Goal: Transaction & Acquisition: Purchase product/service

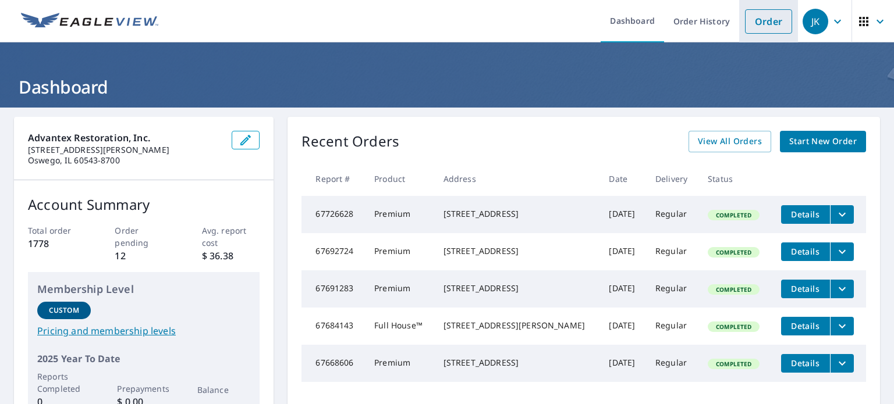
click at [760, 19] on link "Order" at bounding box center [768, 21] width 47 height 24
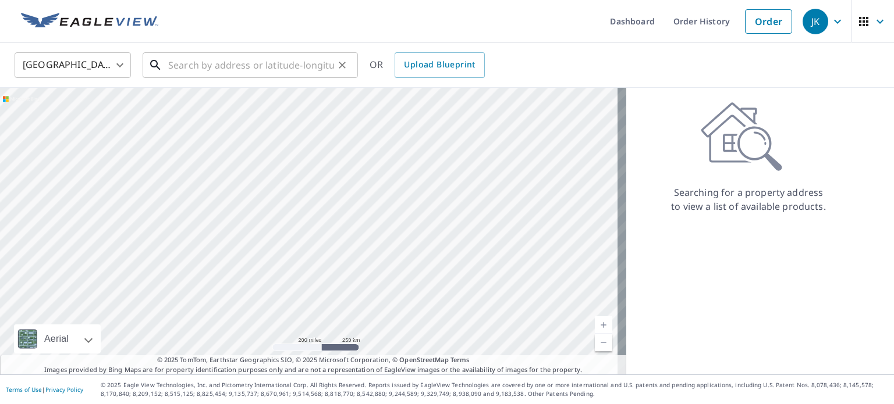
click at [256, 65] on input "text" at bounding box center [251, 65] width 166 height 33
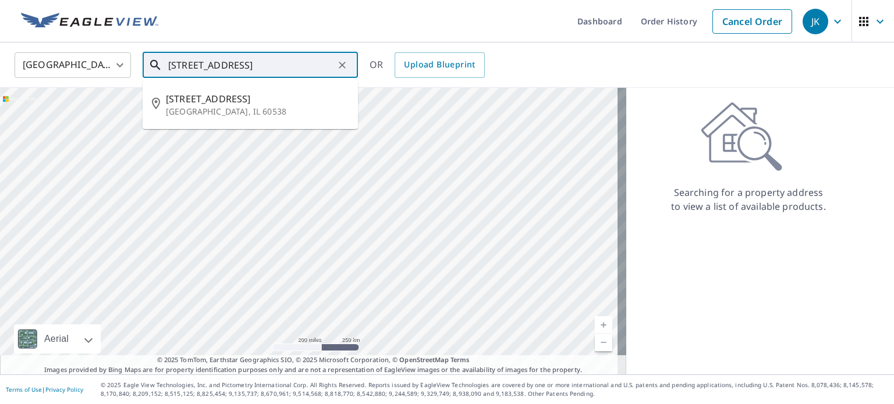
click at [224, 115] on p "[GEOGRAPHIC_DATA], IL 60538" at bounding box center [257, 112] width 183 height 12
type input "[STREET_ADDRESS]"
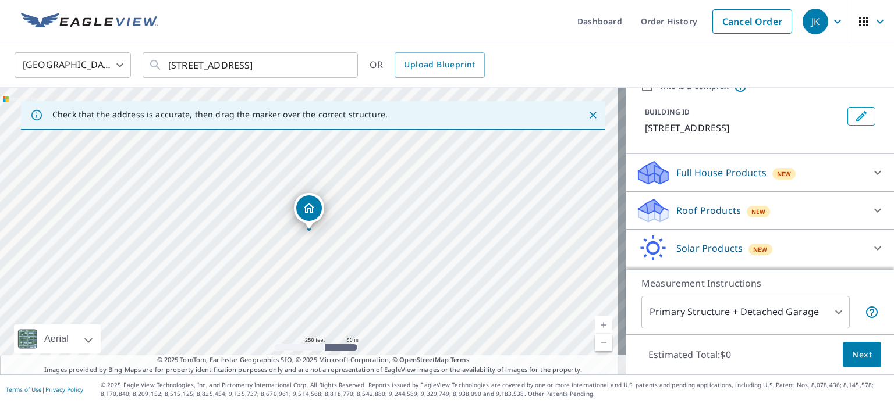
scroll to position [61, 0]
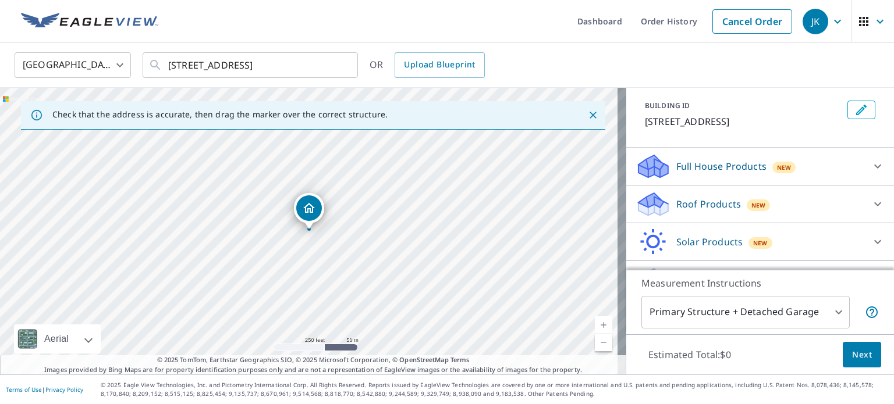
click at [715, 206] on p "Roof Products" at bounding box center [708, 204] width 65 height 14
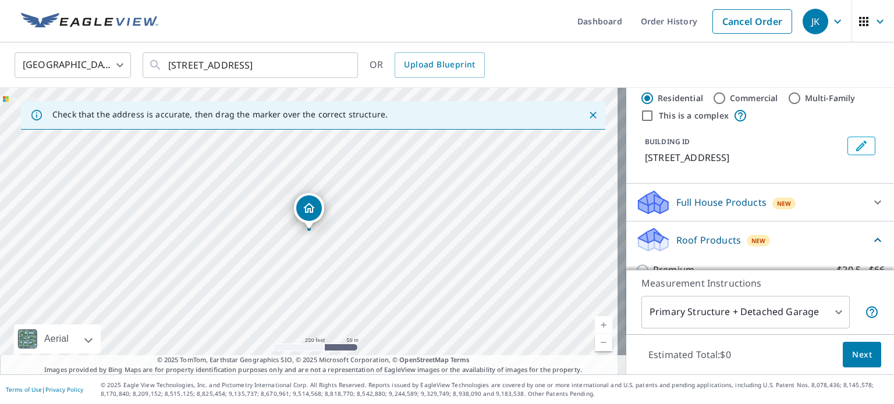
scroll to position [0, 0]
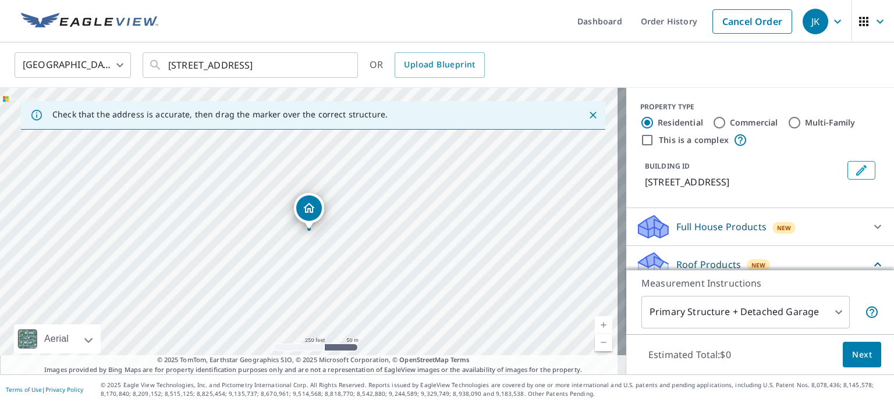
click at [712, 122] on input "Commercial" at bounding box center [719, 123] width 14 height 14
radio input "true"
type input "4"
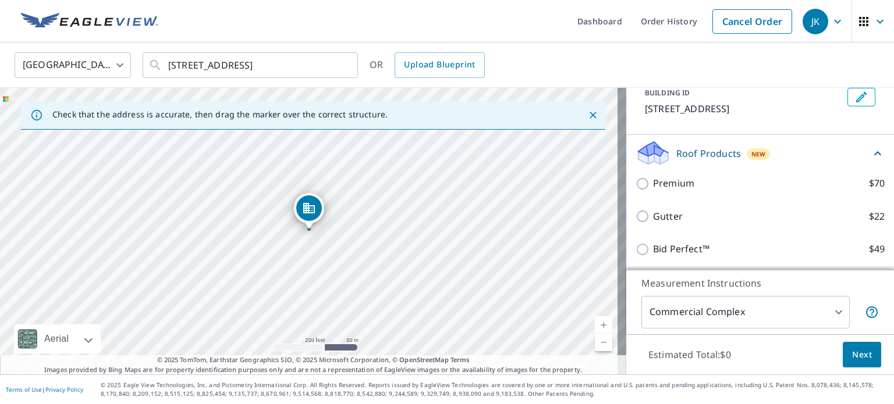
scroll to position [74, 0]
click at [636, 182] on input "Premium $70" at bounding box center [644, 183] width 17 height 14
checkbox input "true"
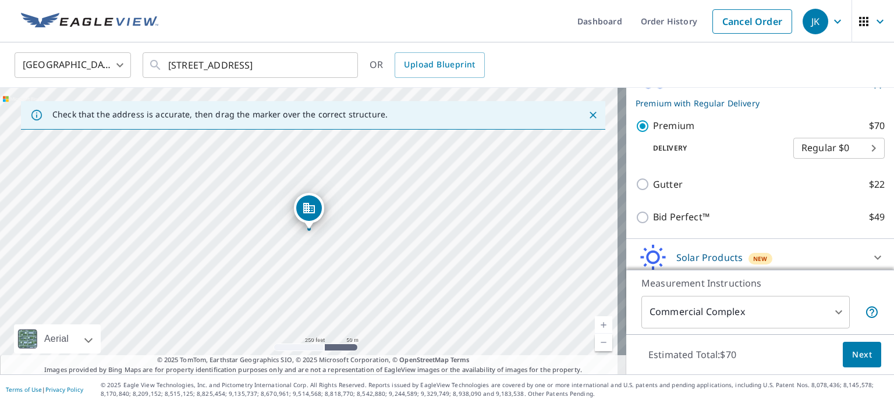
scroll to position [150, 0]
click at [856, 355] on span "Next" at bounding box center [862, 355] width 20 height 15
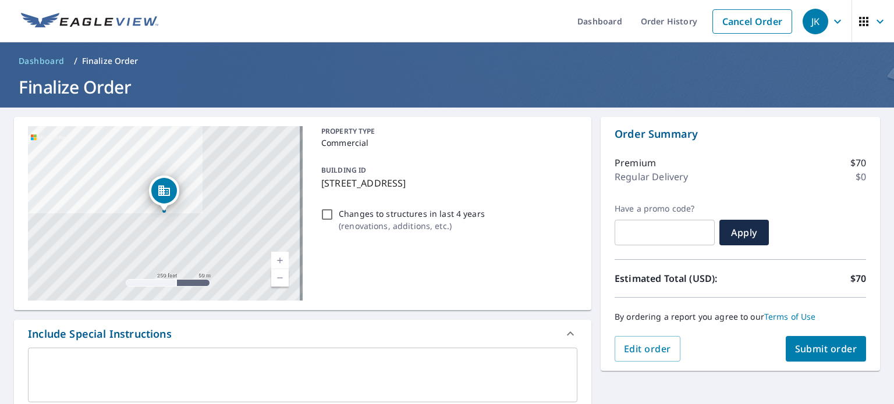
click at [804, 351] on span "Submit order" at bounding box center [826, 349] width 62 height 13
checkbox input "true"
